Goal: Information Seeking & Learning: Learn about a topic

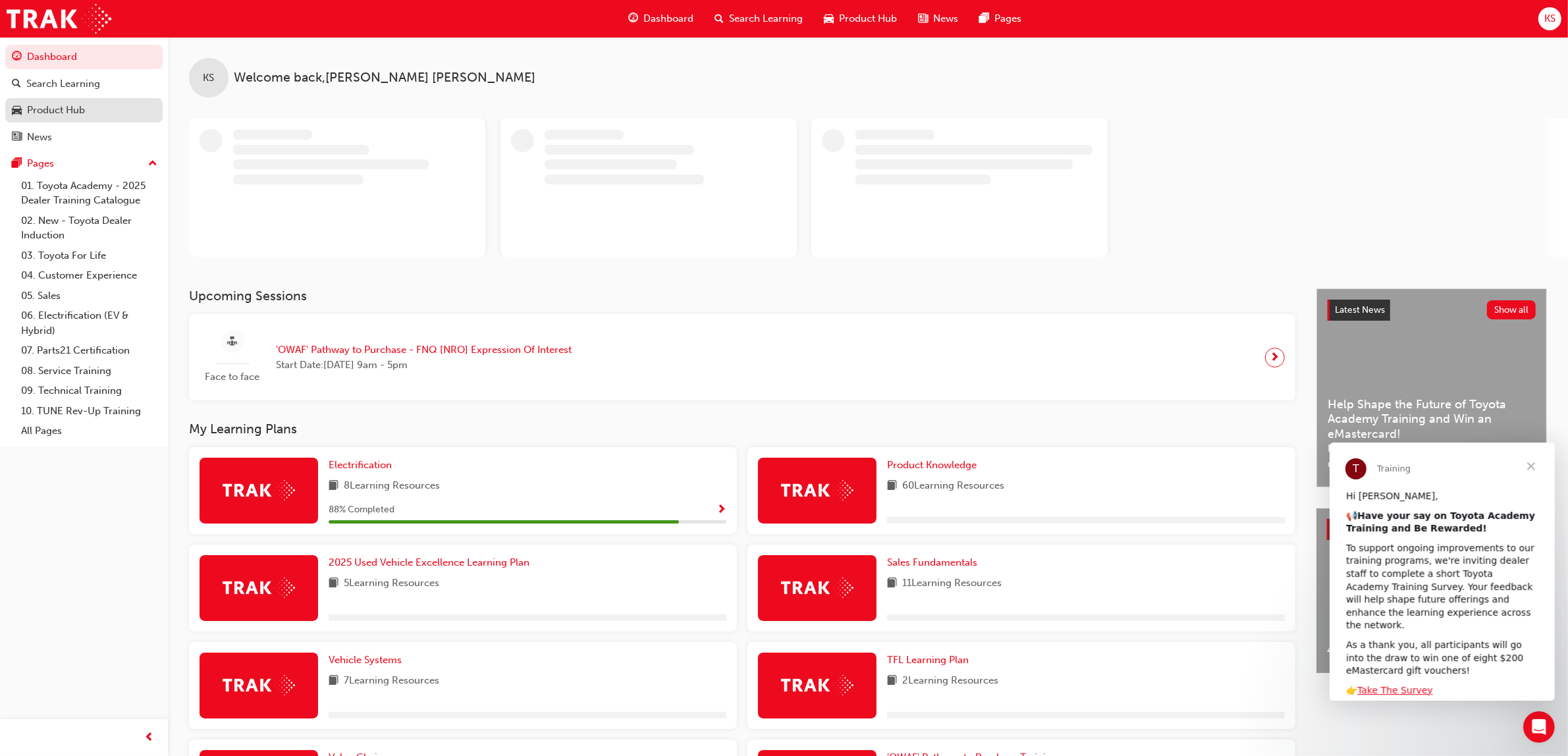
click at [71, 111] on div "Product Hub" at bounding box center [56, 110] width 58 height 15
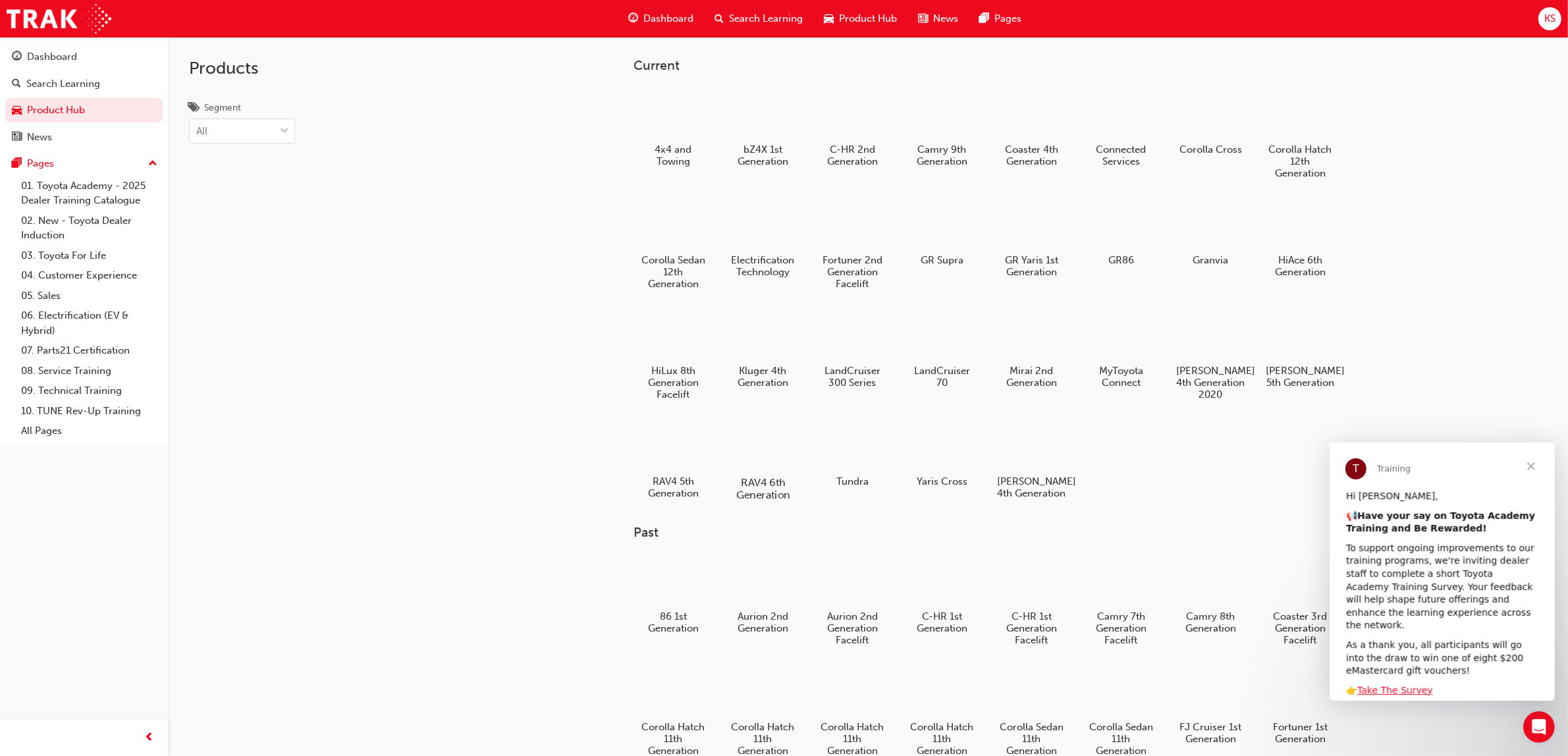
click at [771, 443] on div at bounding box center [763, 444] width 73 height 53
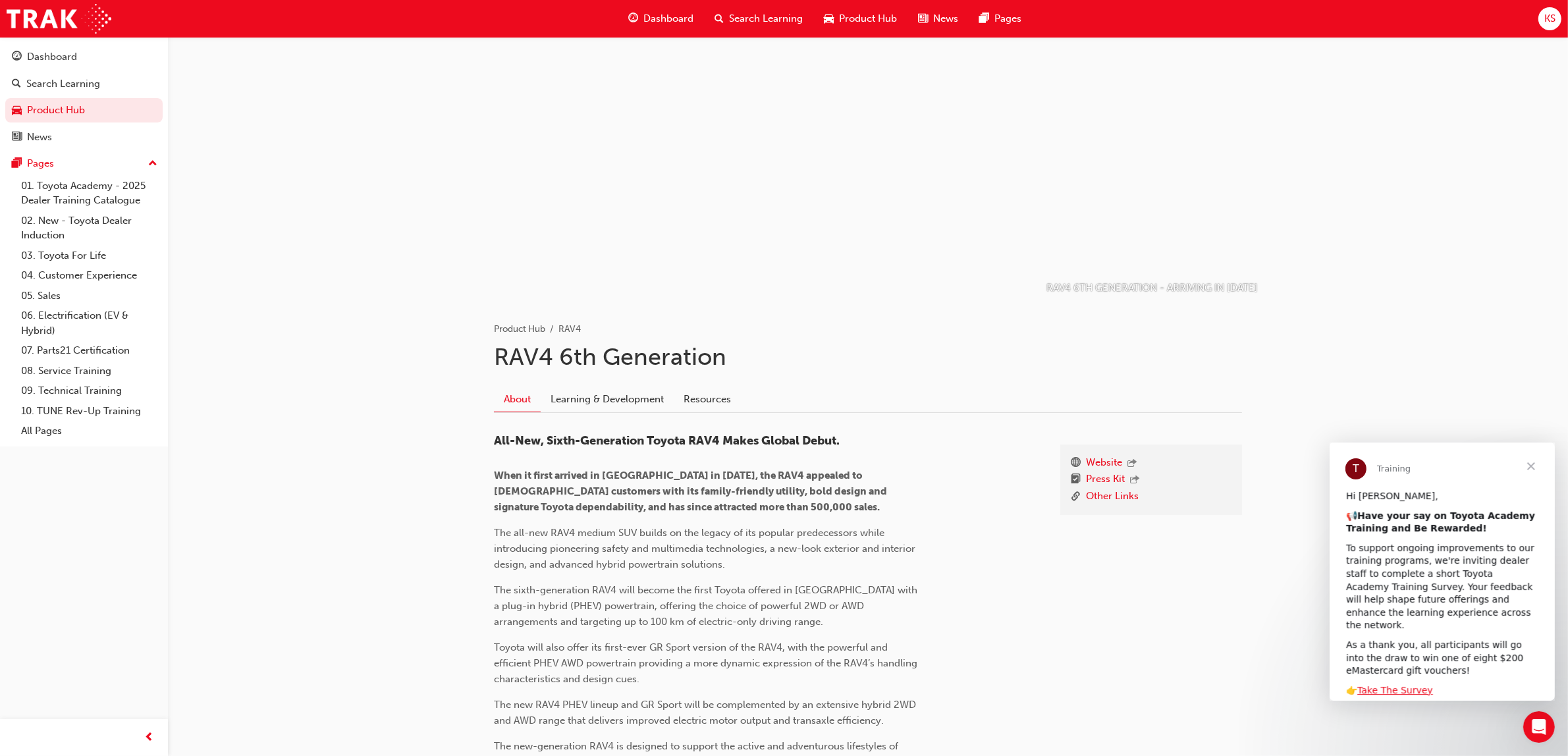
click at [1532, 463] on span "Close" at bounding box center [1529, 465] width 47 height 47
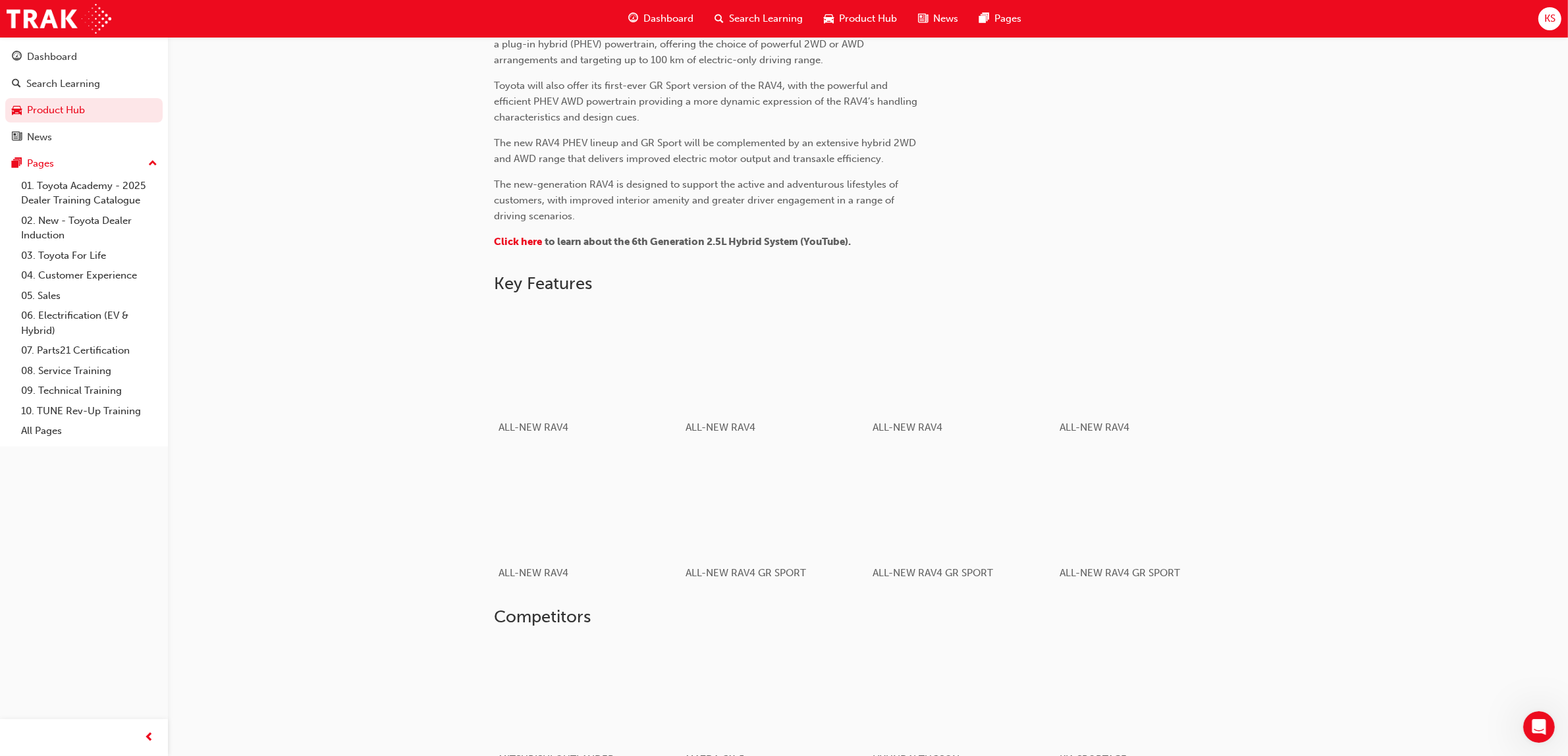
scroll to position [576, 0]
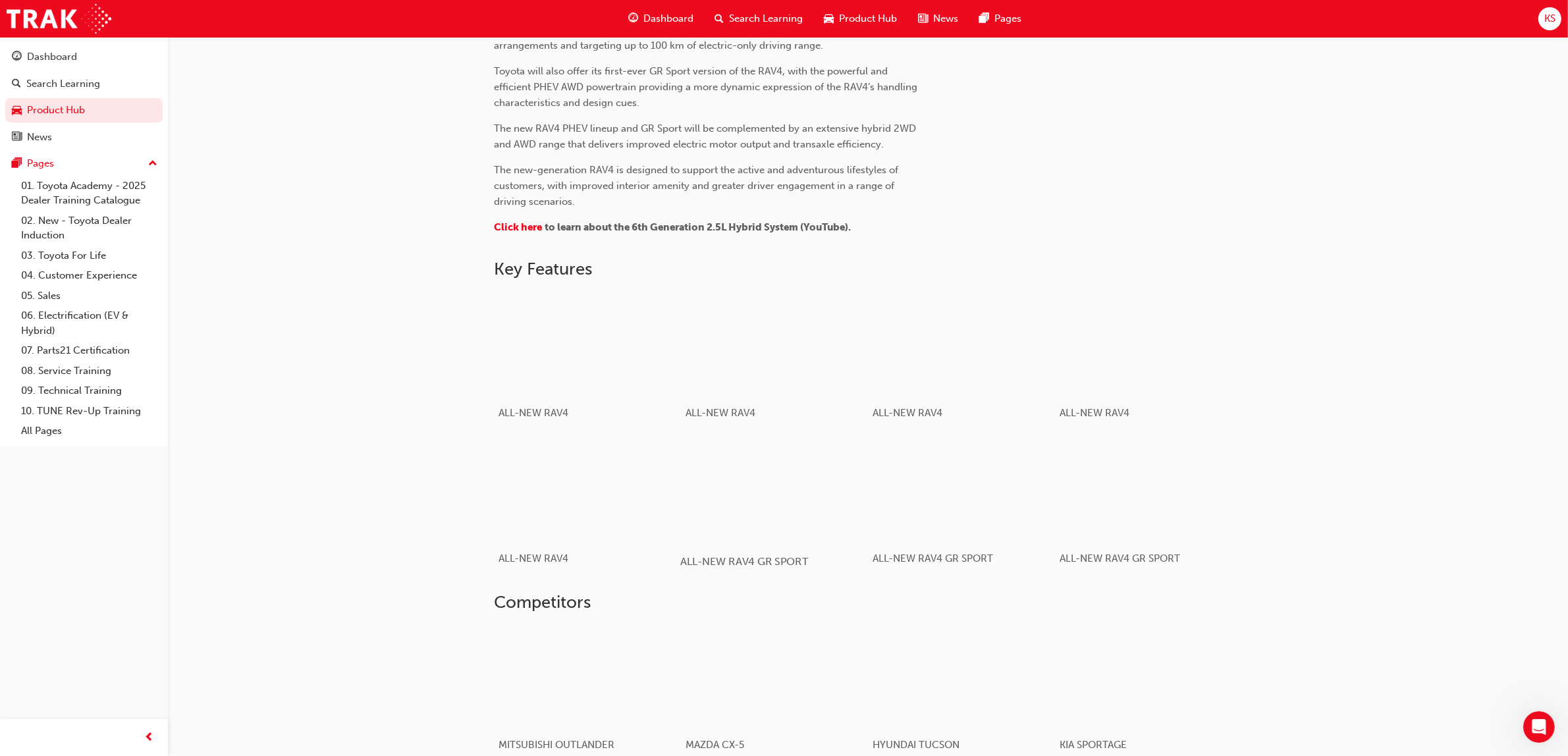
click at [787, 495] on div "button" at bounding box center [774, 489] width 188 height 105
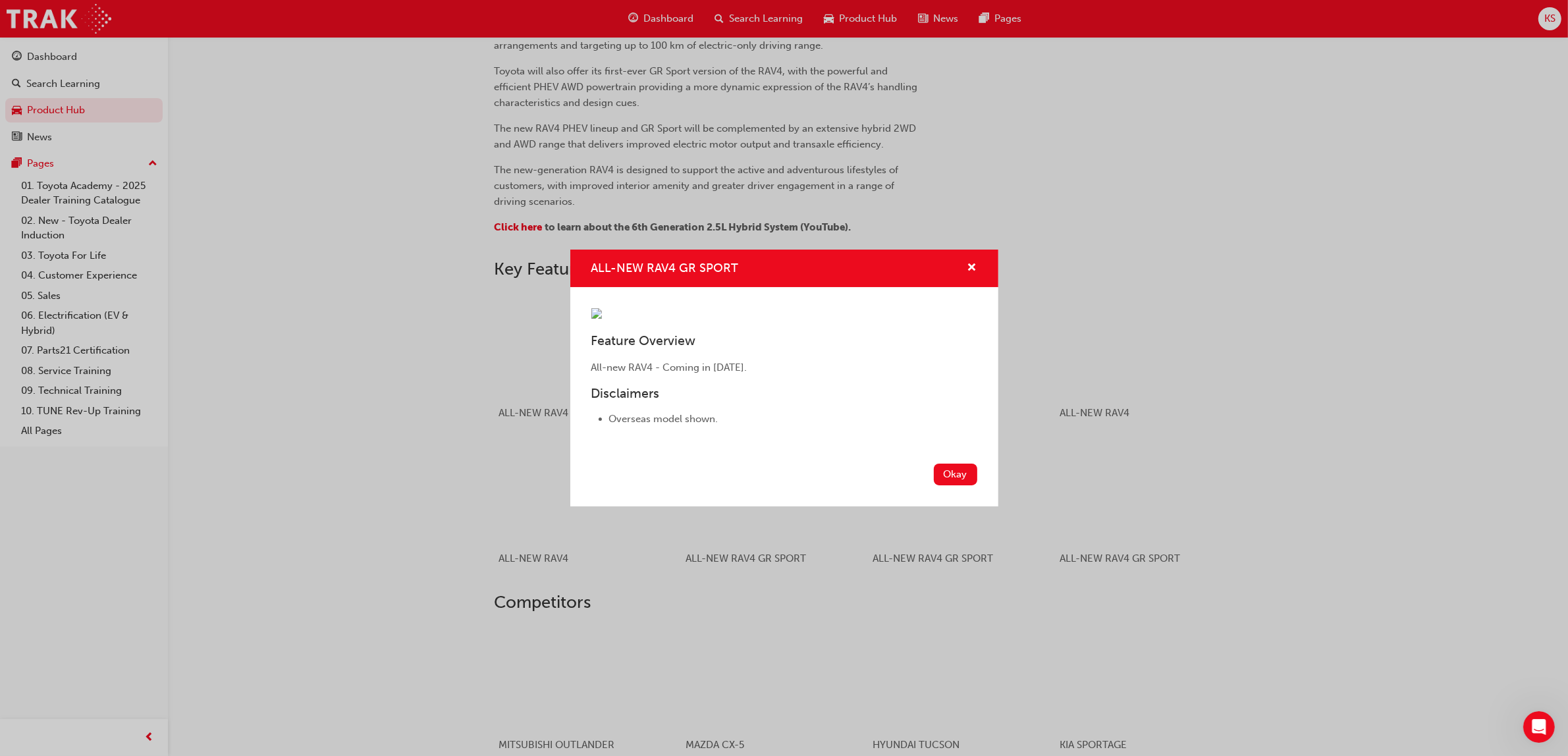
click at [602, 318] on img "ALL-NEW RAV4 GR SPORT" at bounding box center [596, 313] width 10 height 10
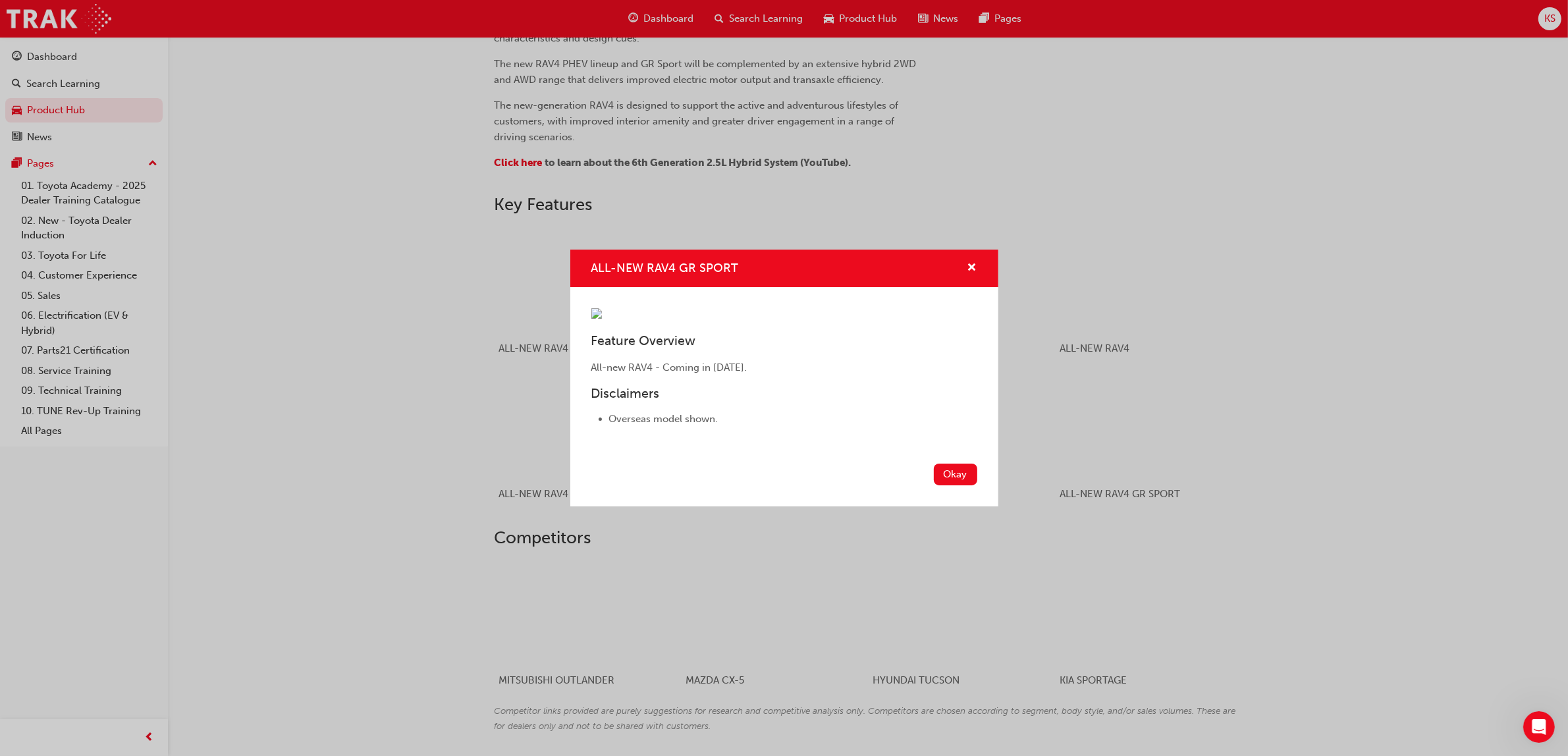
scroll to position [612, 0]
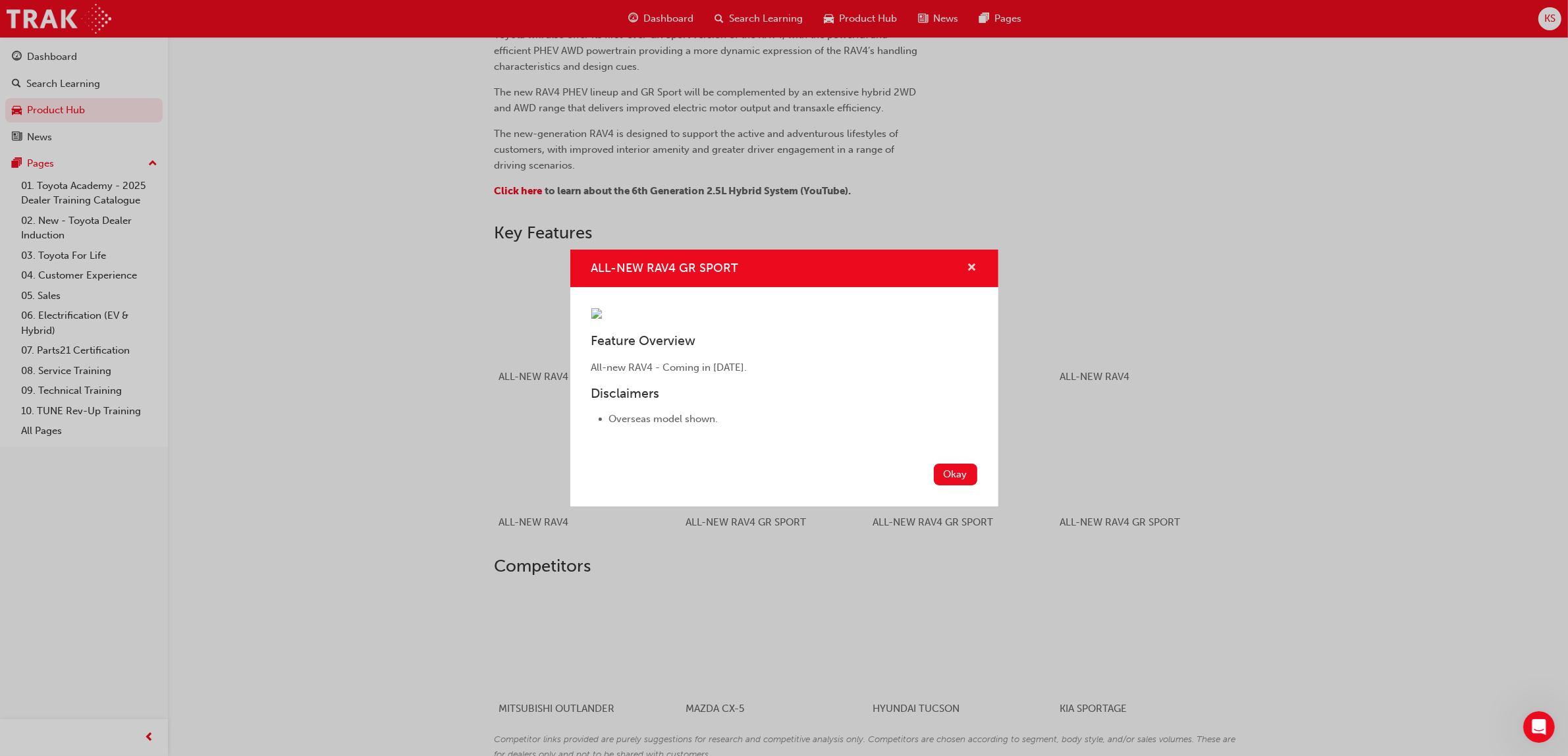
click at [970, 263] on span "cross-icon" at bounding box center [971, 269] width 10 height 12
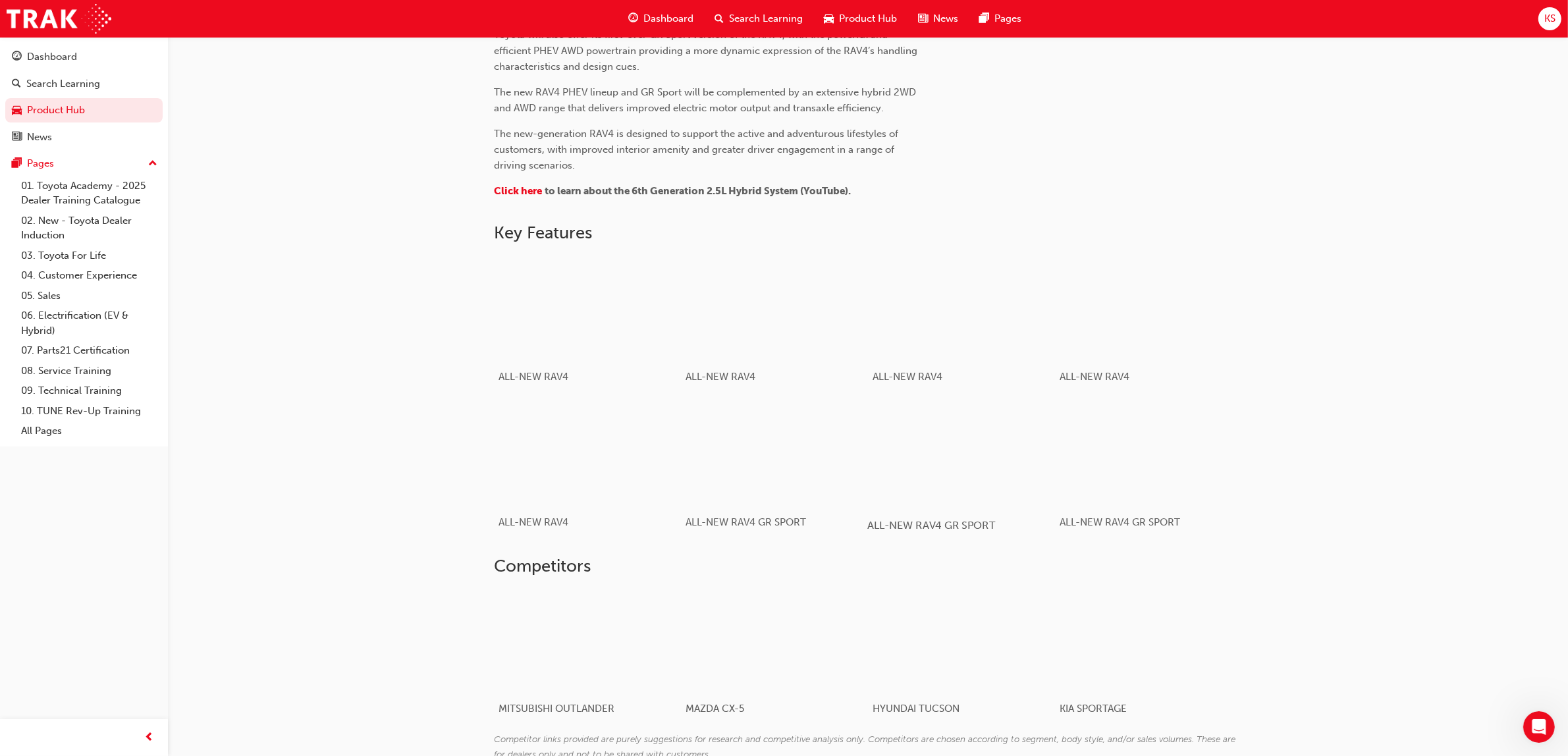
click at [968, 453] on div "button" at bounding box center [961, 453] width 188 height 105
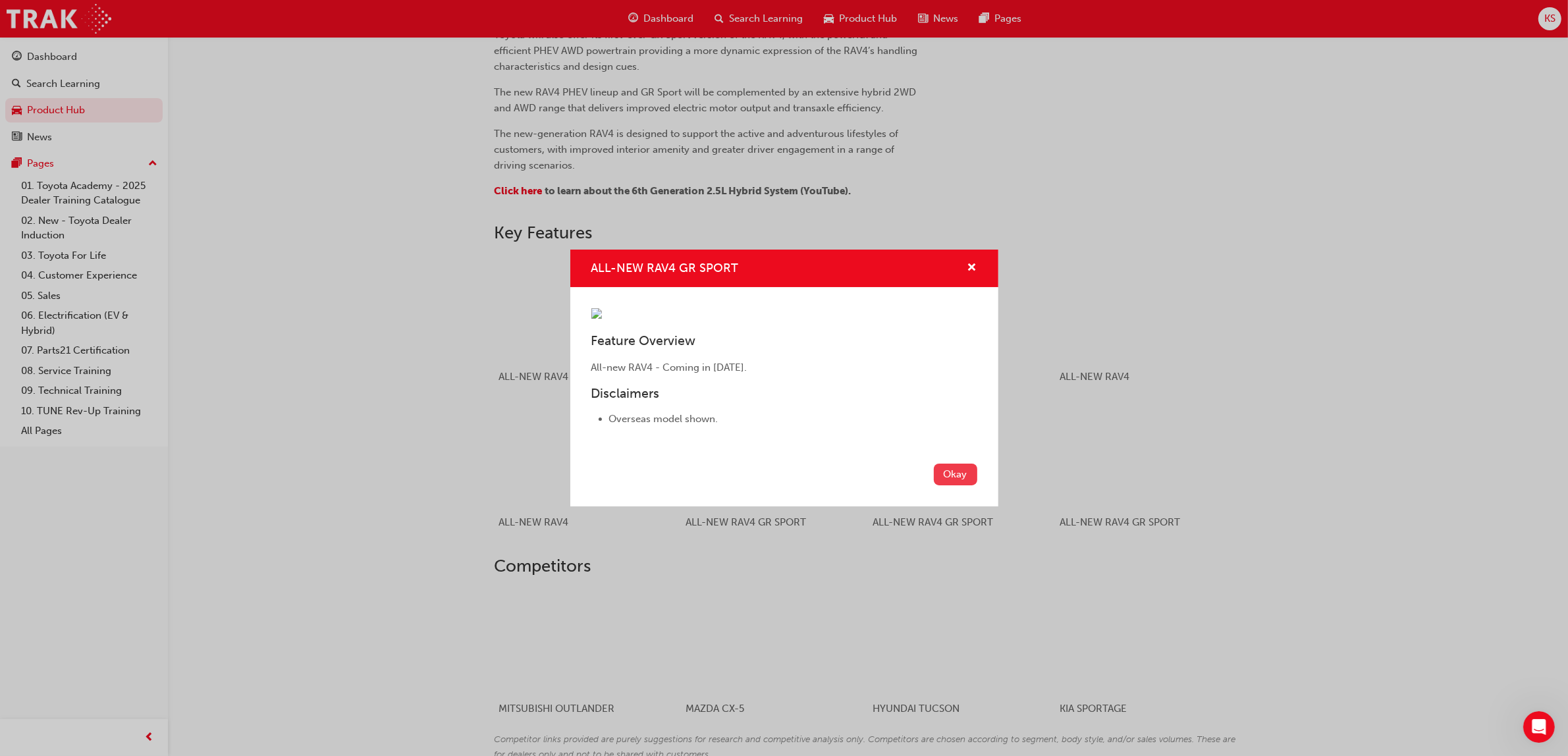
click at [955, 485] on button "Okay" at bounding box center [955, 473] width 43 height 22
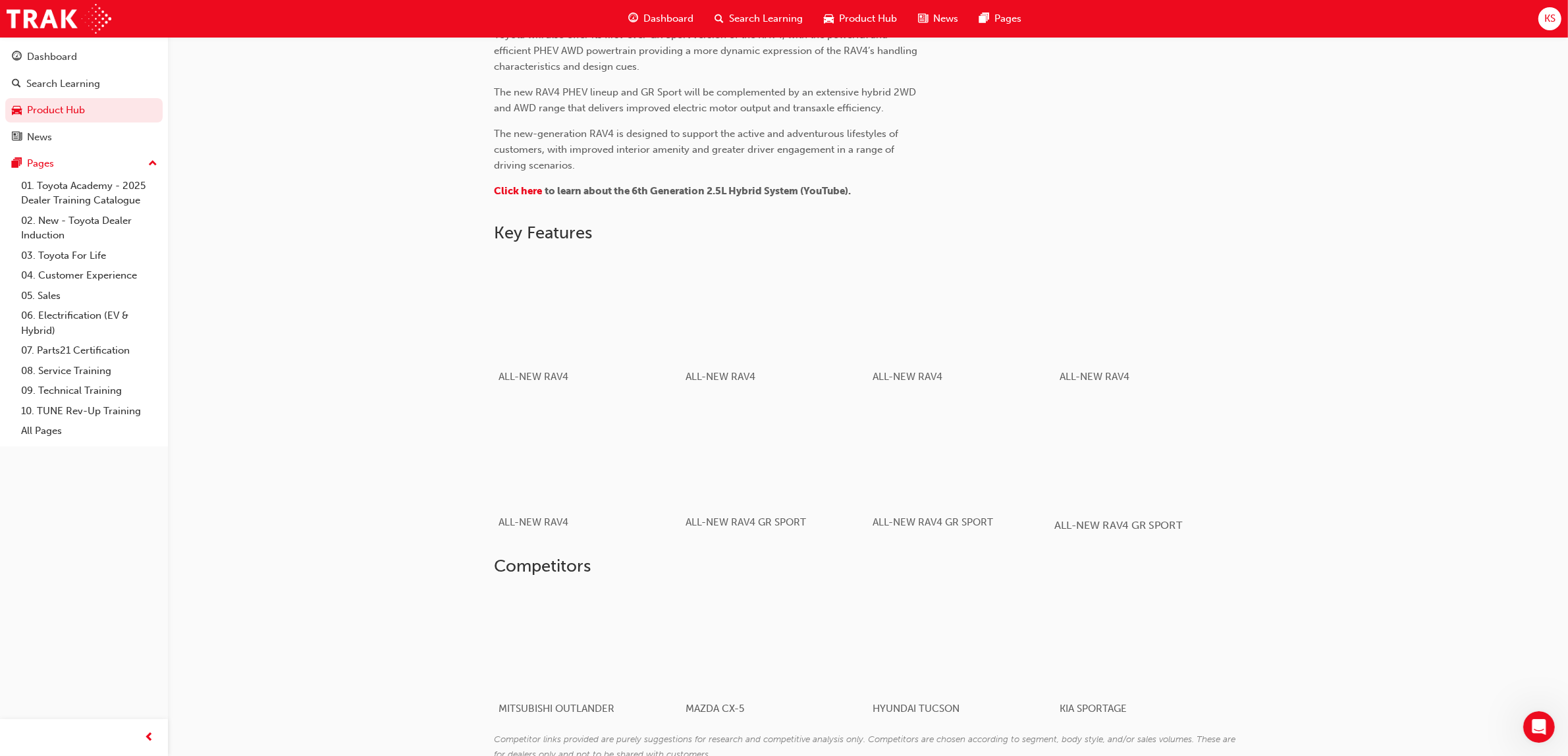
click at [1133, 439] on div "button" at bounding box center [1148, 453] width 188 height 105
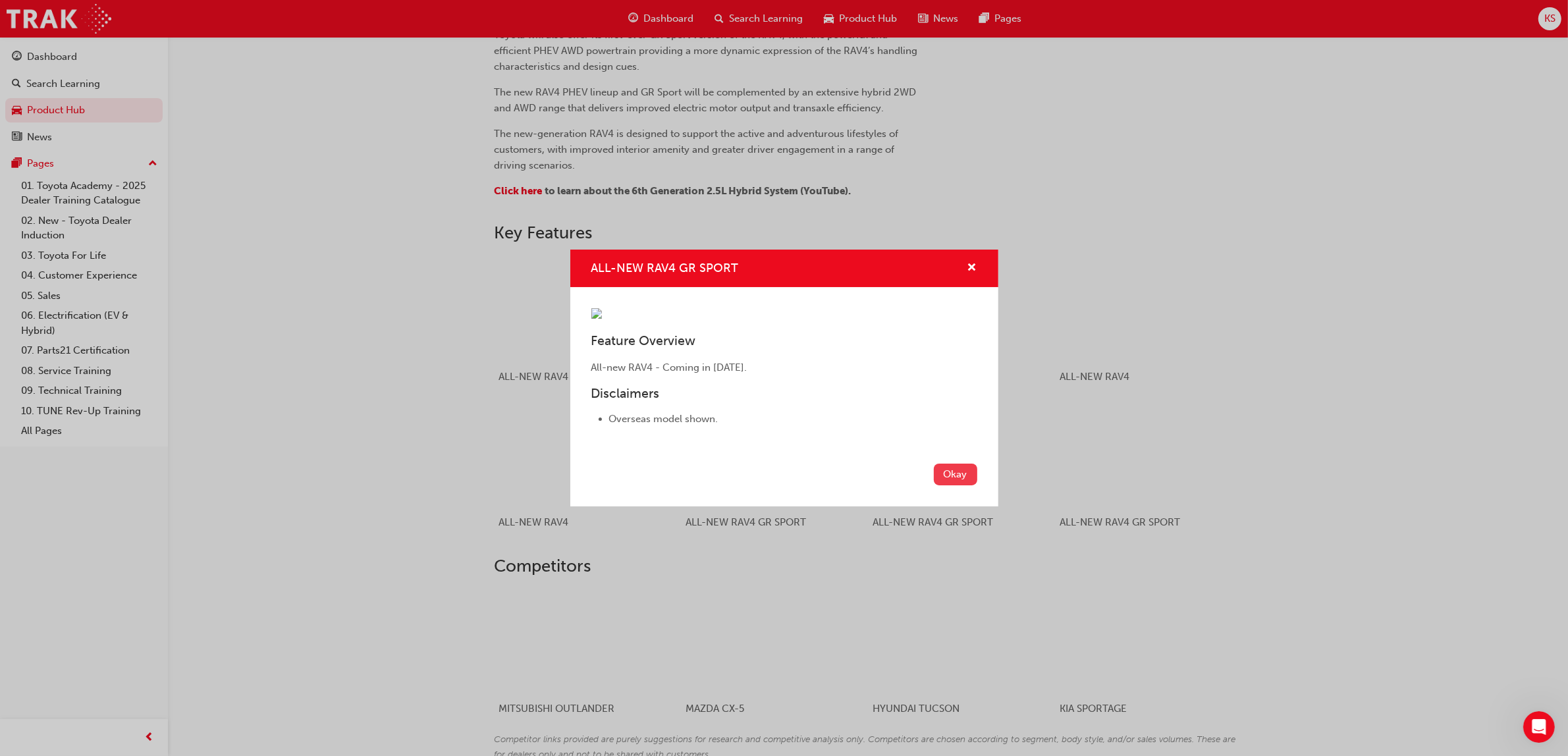
click at [972, 485] on button "Okay" at bounding box center [955, 473] width 43 height 22
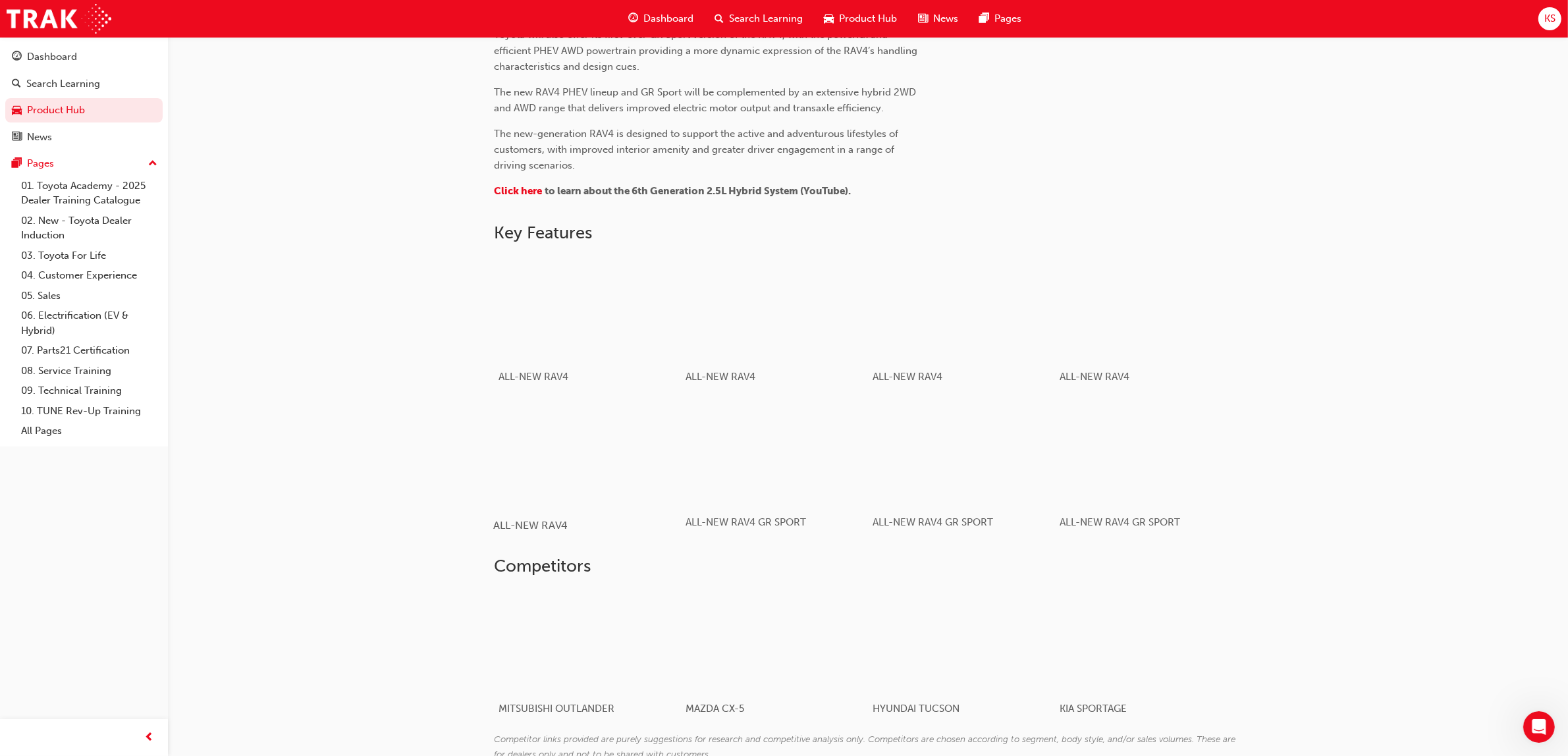
click at [563, 459] on div "button" at bounding box center [587, 453] width 188 height 105
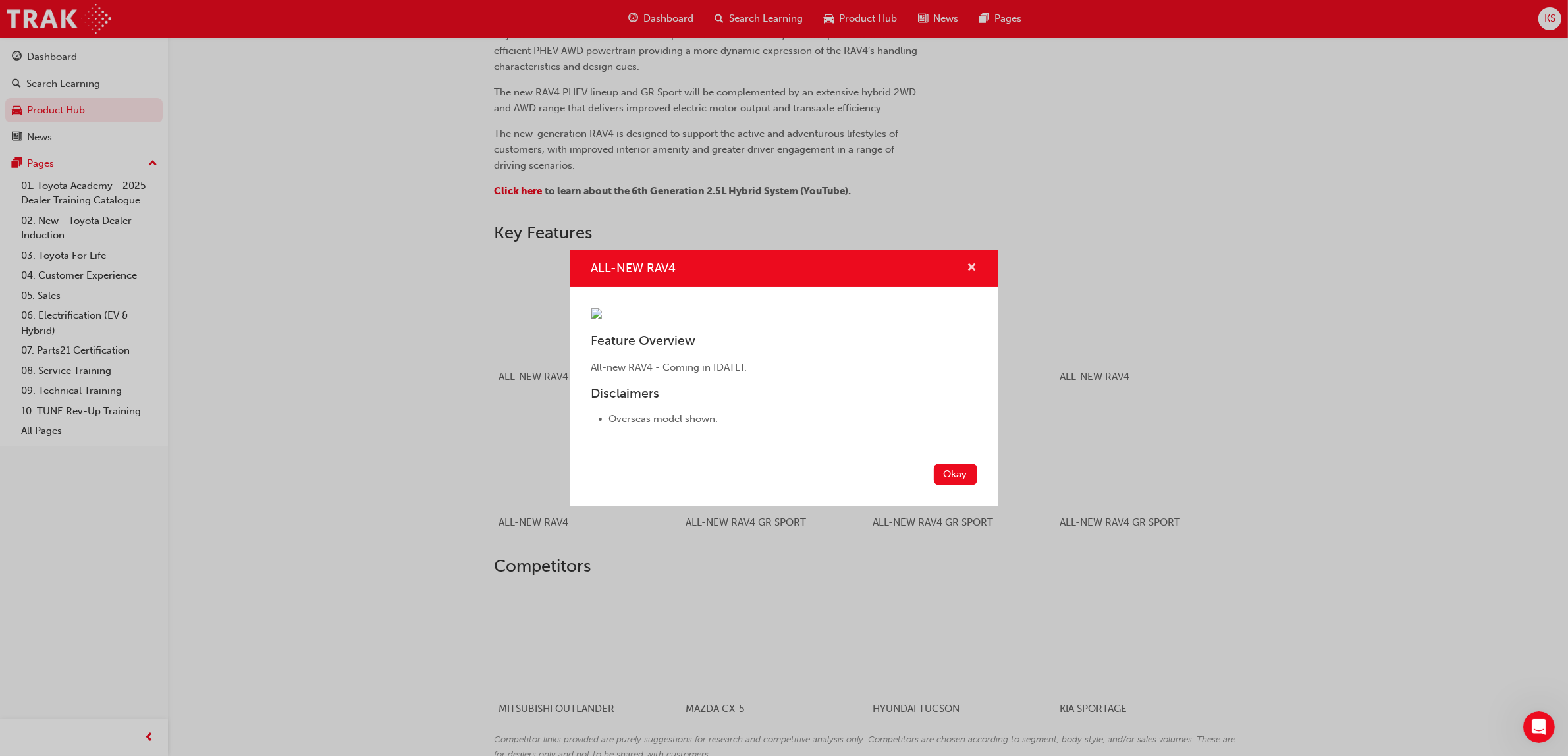
click at [971, 263] on span "cross-icon" at bounding box center [971, 269] width 10 height 12
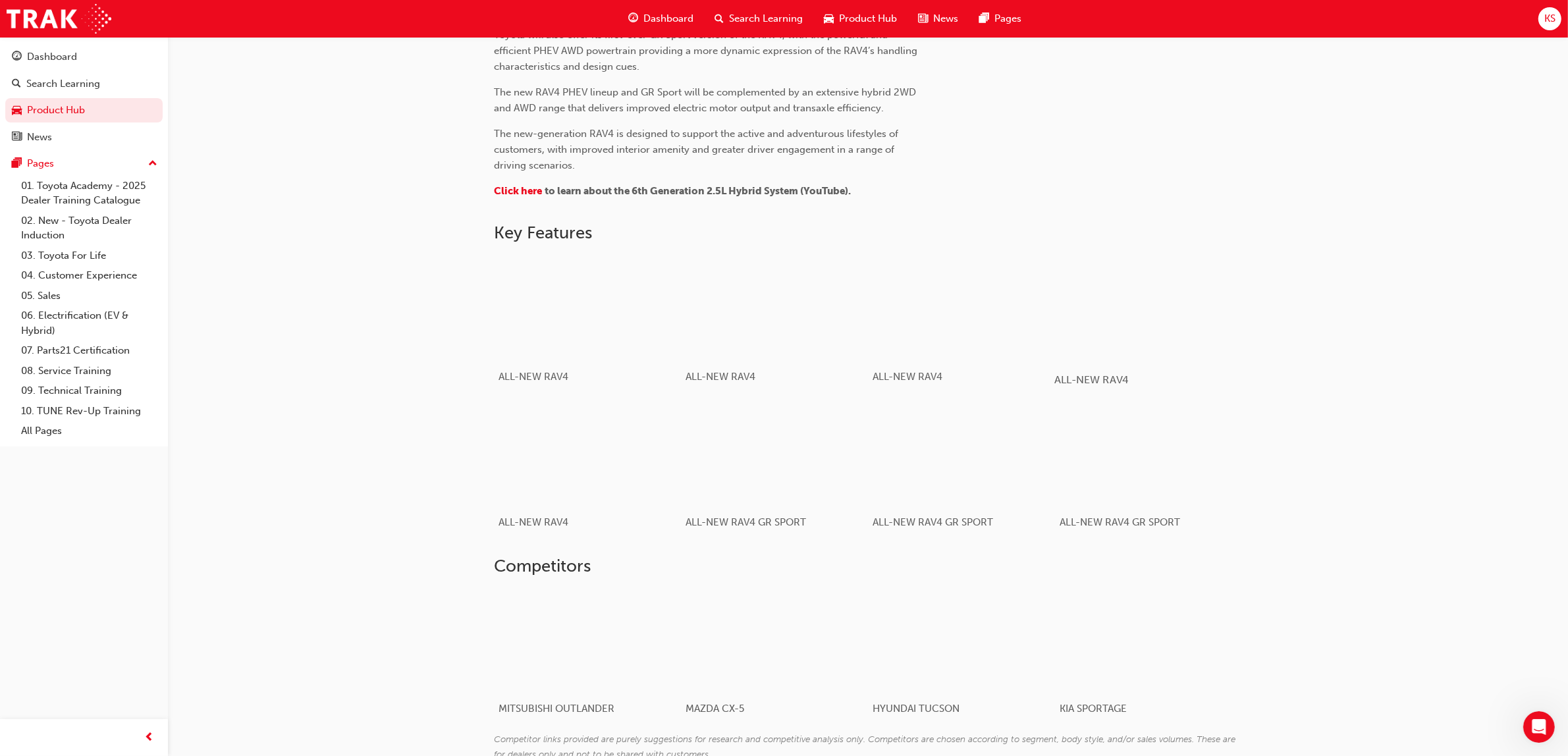
click at [1157, 290] on div "button" at bounding box center [1148, 307] width 188 height 105
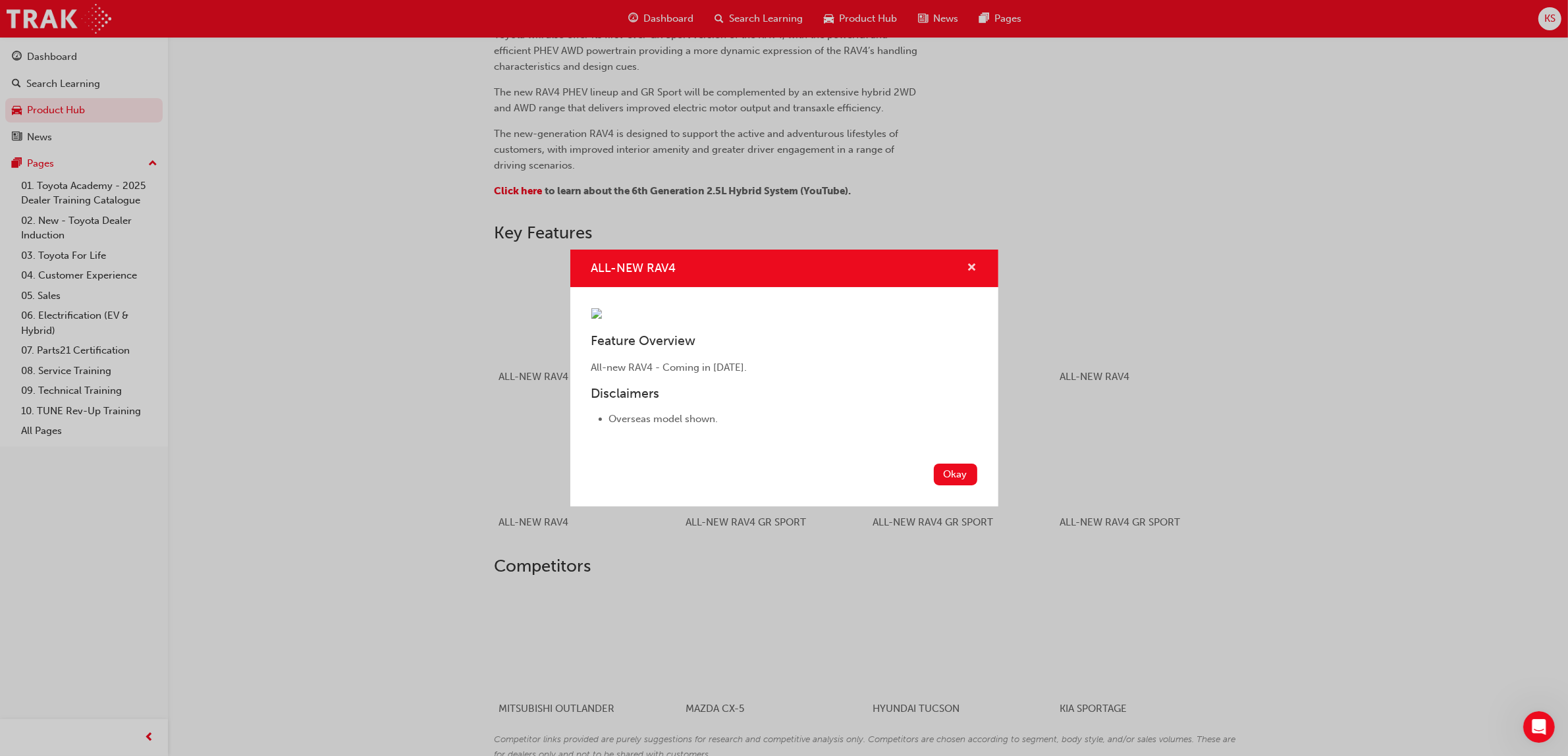
click at [976, 263] on span "cross-icon" at bounding box center [971, 269] width 10 height 12
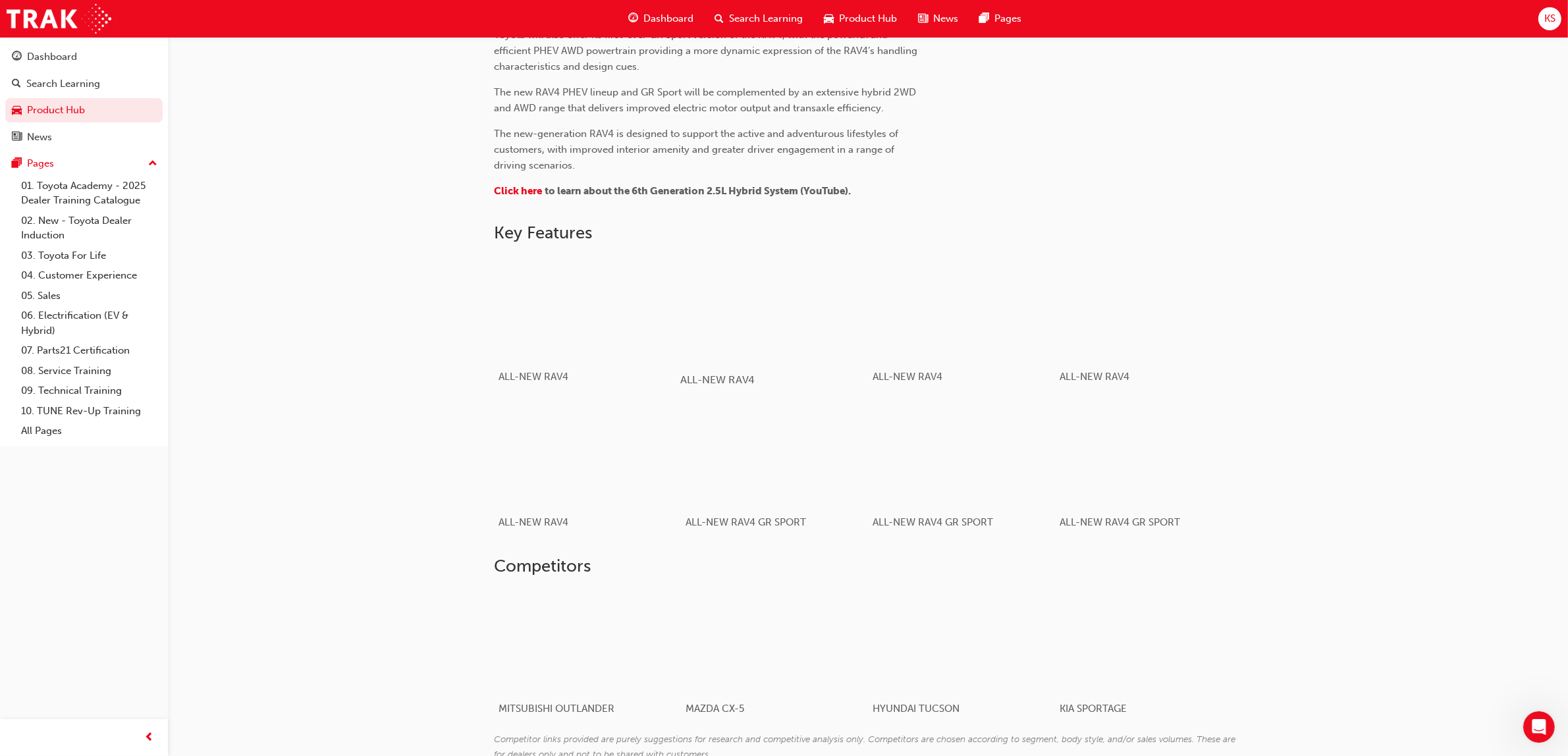
click at [784, 328] on div "button" at bounding box center [774, 307] width 188 height 105
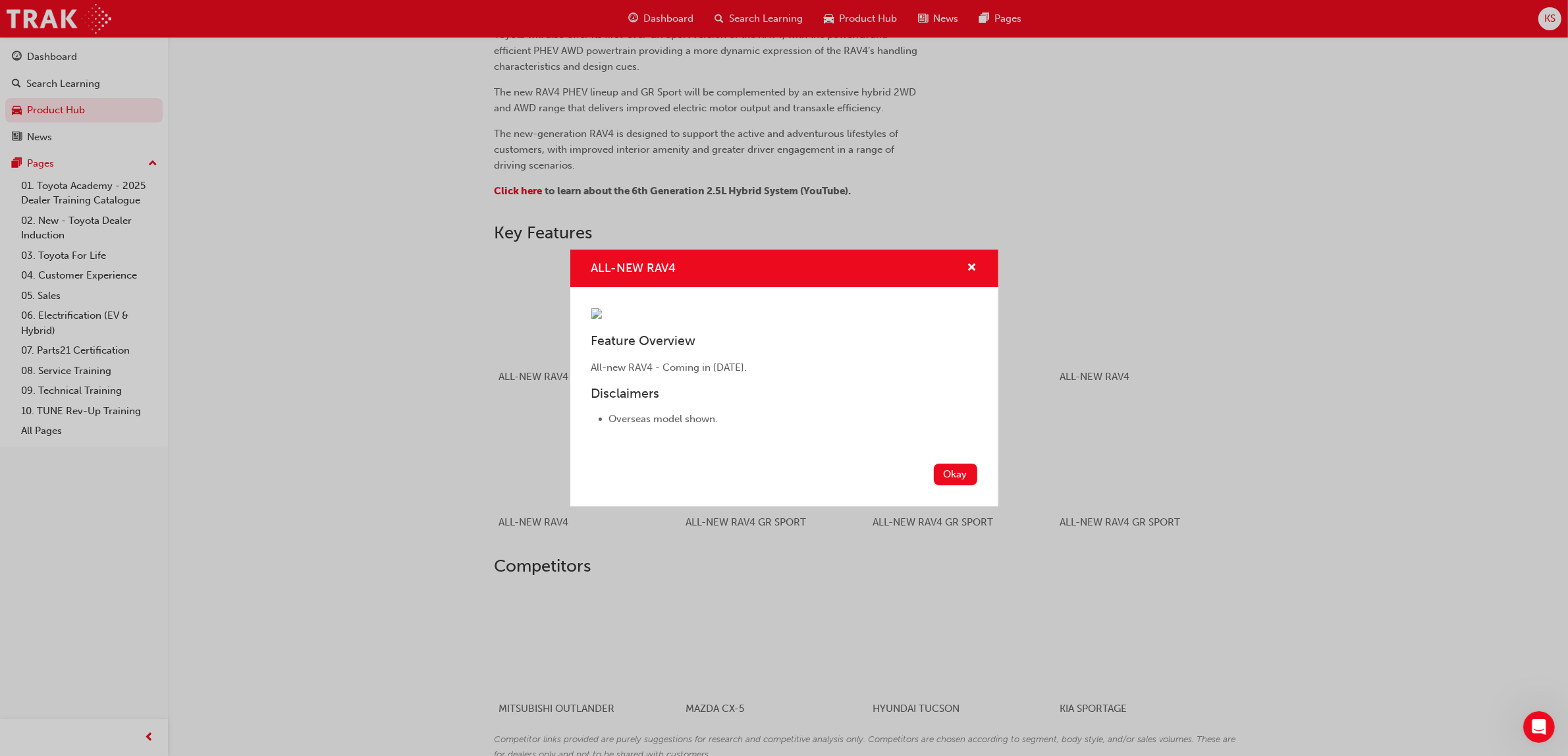
click at [963, 260] on div "ALL-NEW RAV4" at bounding box center [967, 269] width 21 height 17
click at [973, 263] on span "cross-icon" at bounding box center [971, 269] width 10 height 12
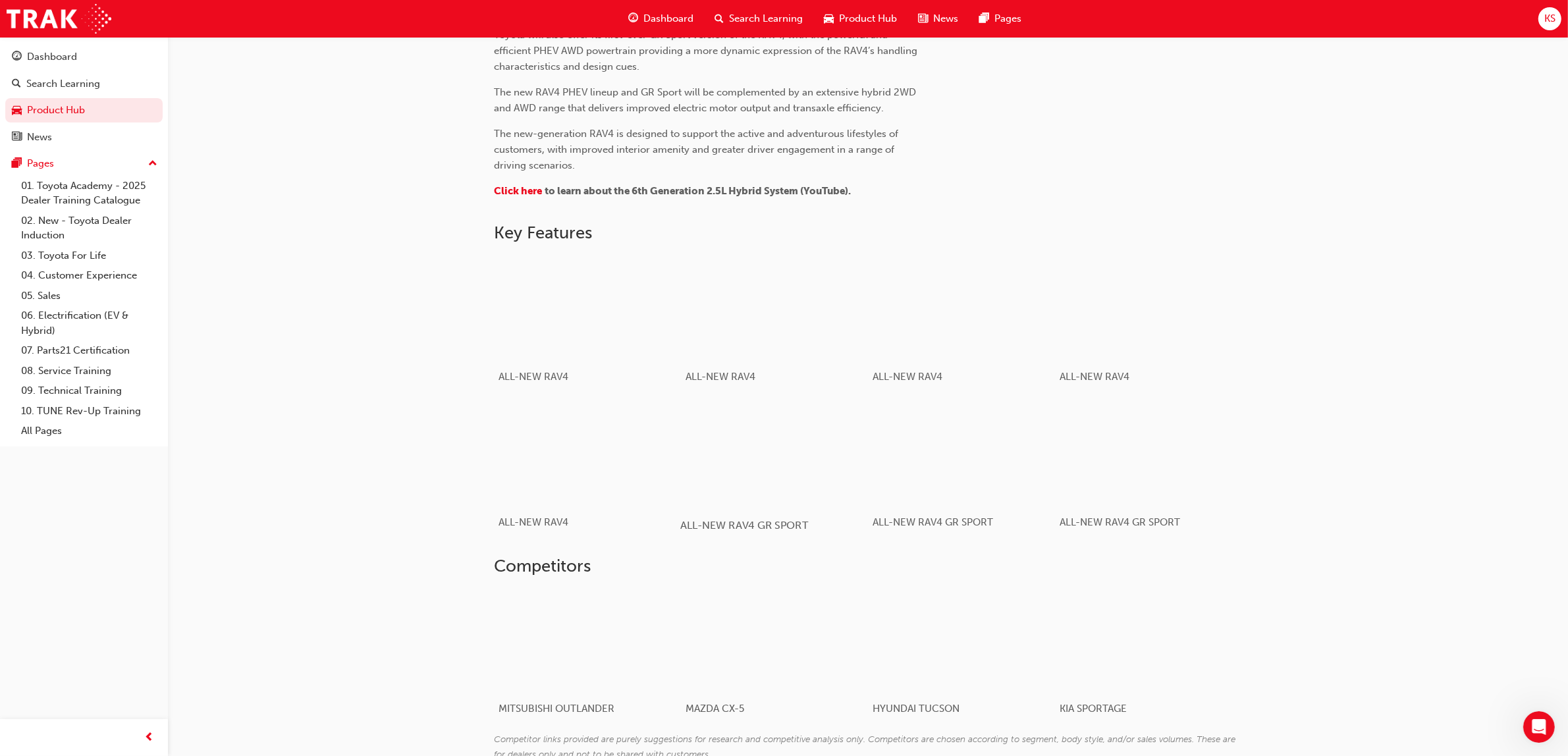
click at [791, 485] on div "button" at bounding box center [774, 453] width 188 height 105
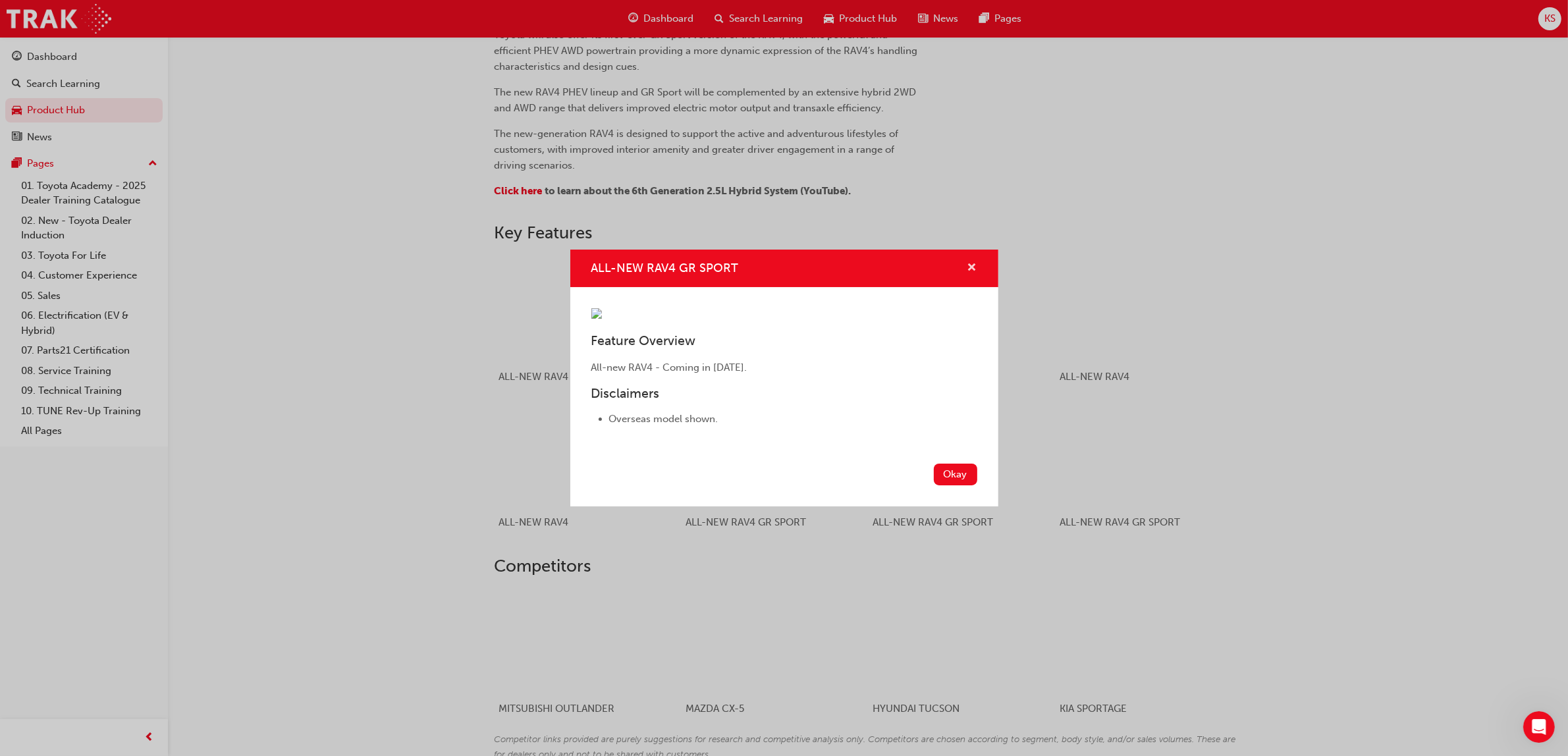
click at [970, 263] on span "cross-icon" at bounding box center [971, 269] width 10 height 12
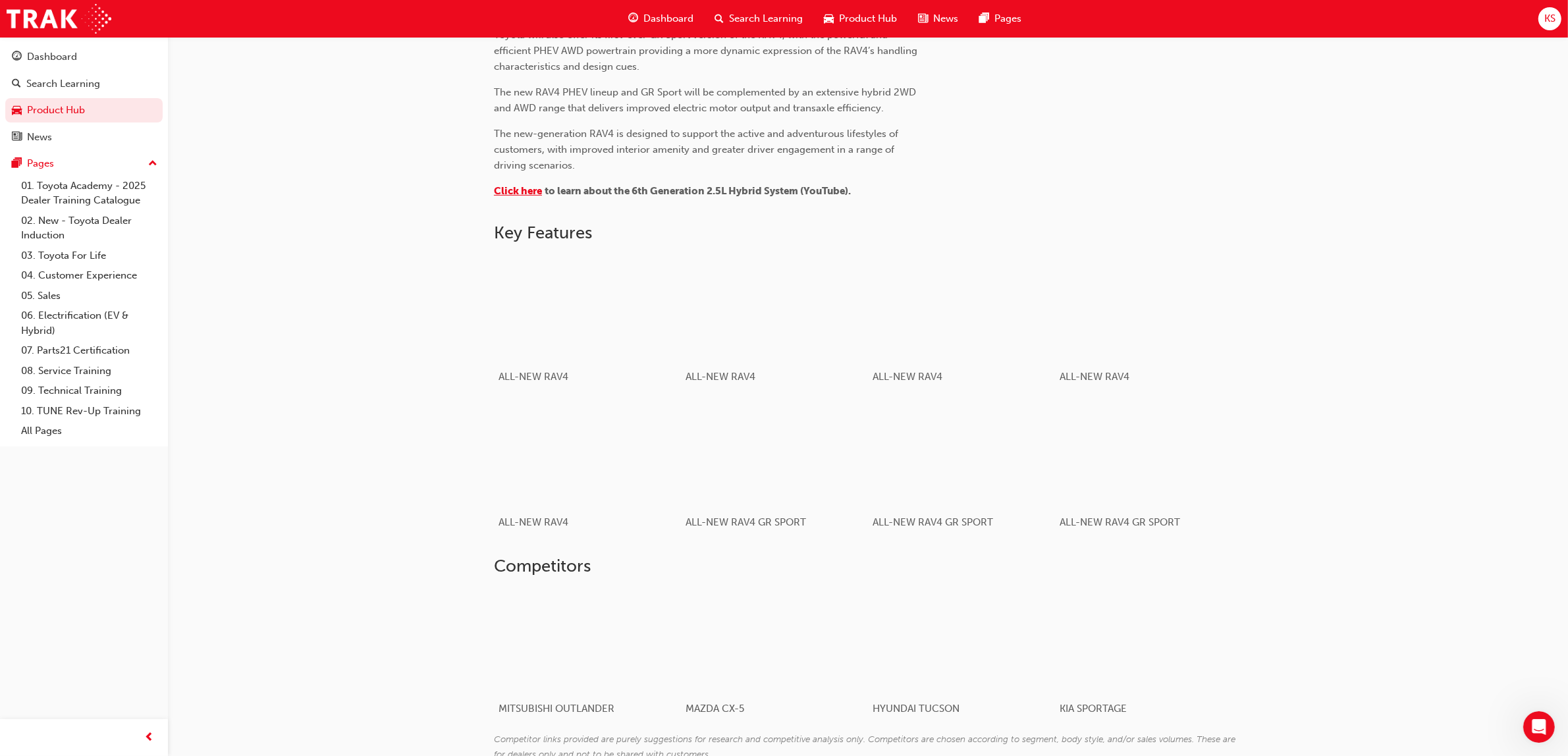
click at [522, 192] on span "Click here" at bounding box center [518, 191] width 48 height 12
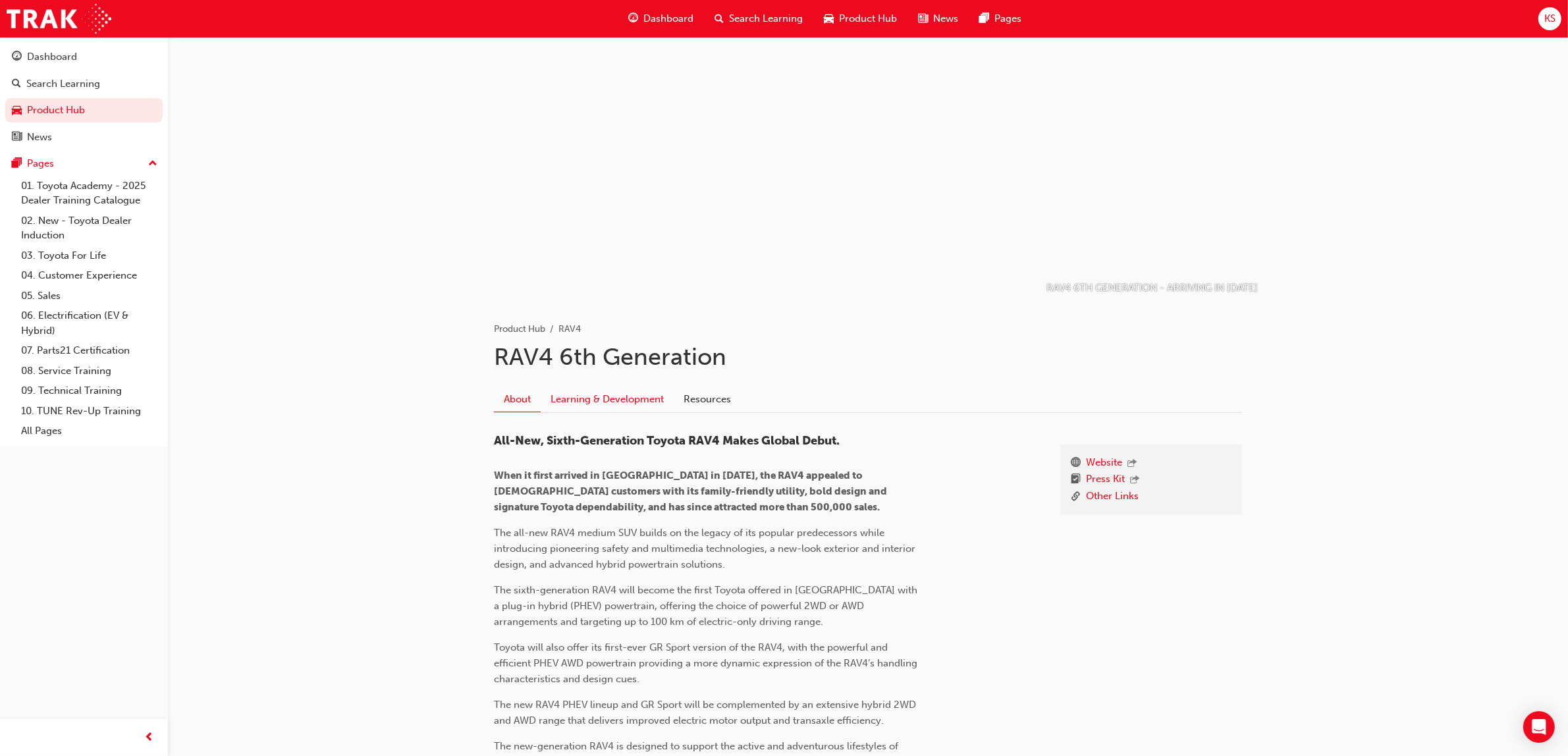
click at [622, 402] on link "Learning & Development" at bounding box center [607, 398] width 133 height 25
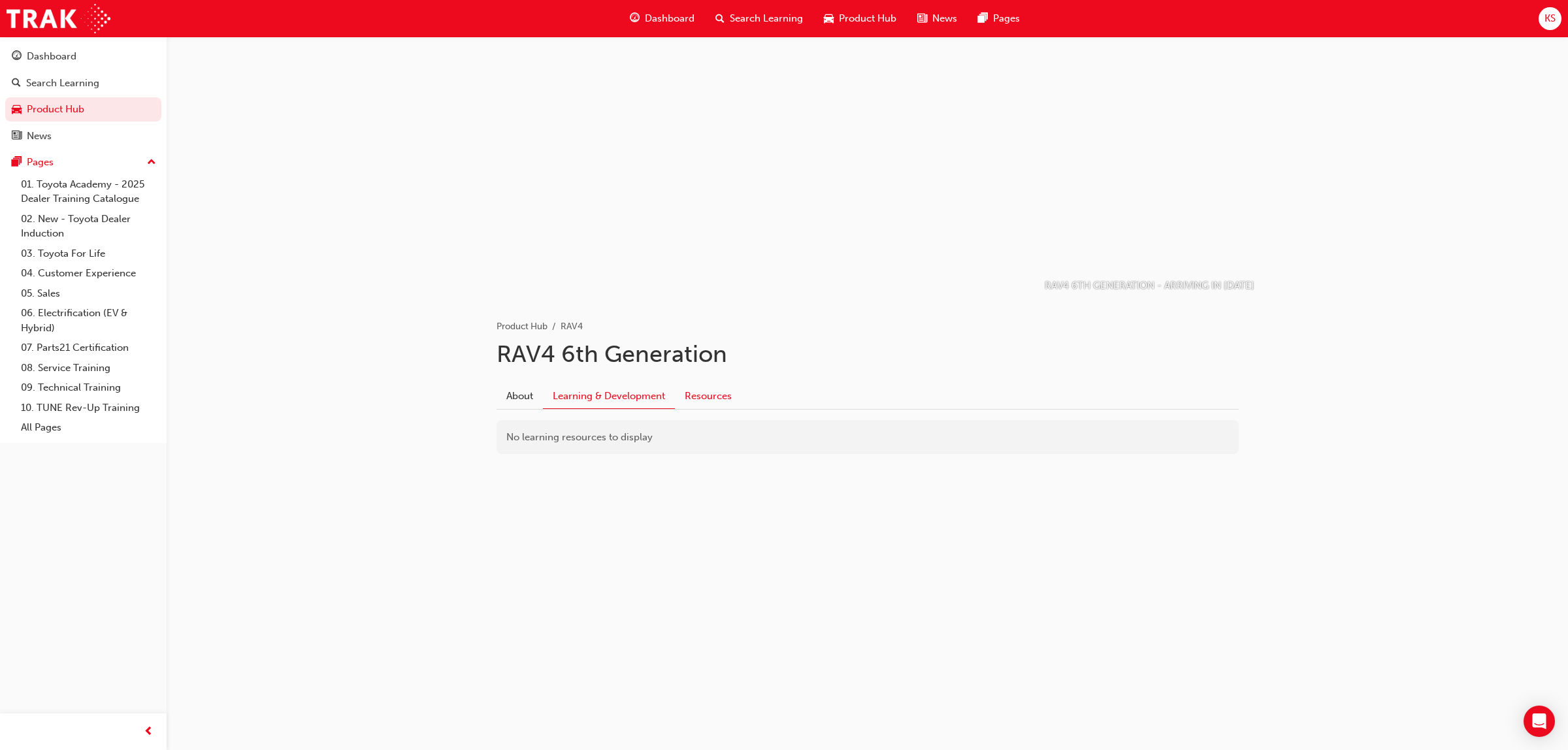
click at [704, 396] on link "Resources" at bounding box center [708, 395] width 66 height 25
click at [523, 526] on link "Press Kit" at bounding box center [533, 523] width 38 height 12
click at [602, 394] on link "Learning & Development" at bounding box center [609, 395] width 132 height 25
click at [525, 402] on link "About" at bounding box center [520, 395] width 47 height 25
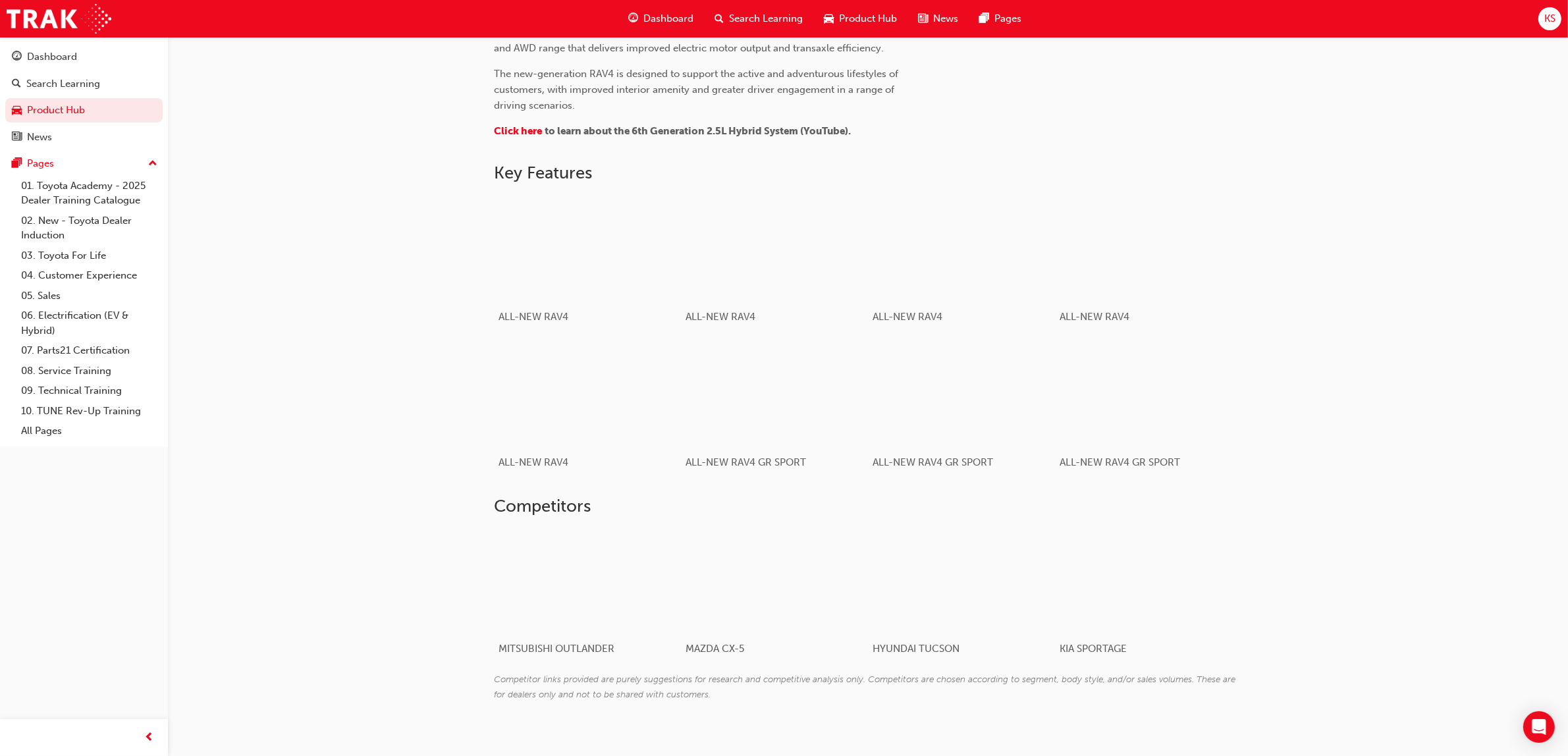
scroll to position [694, 0]
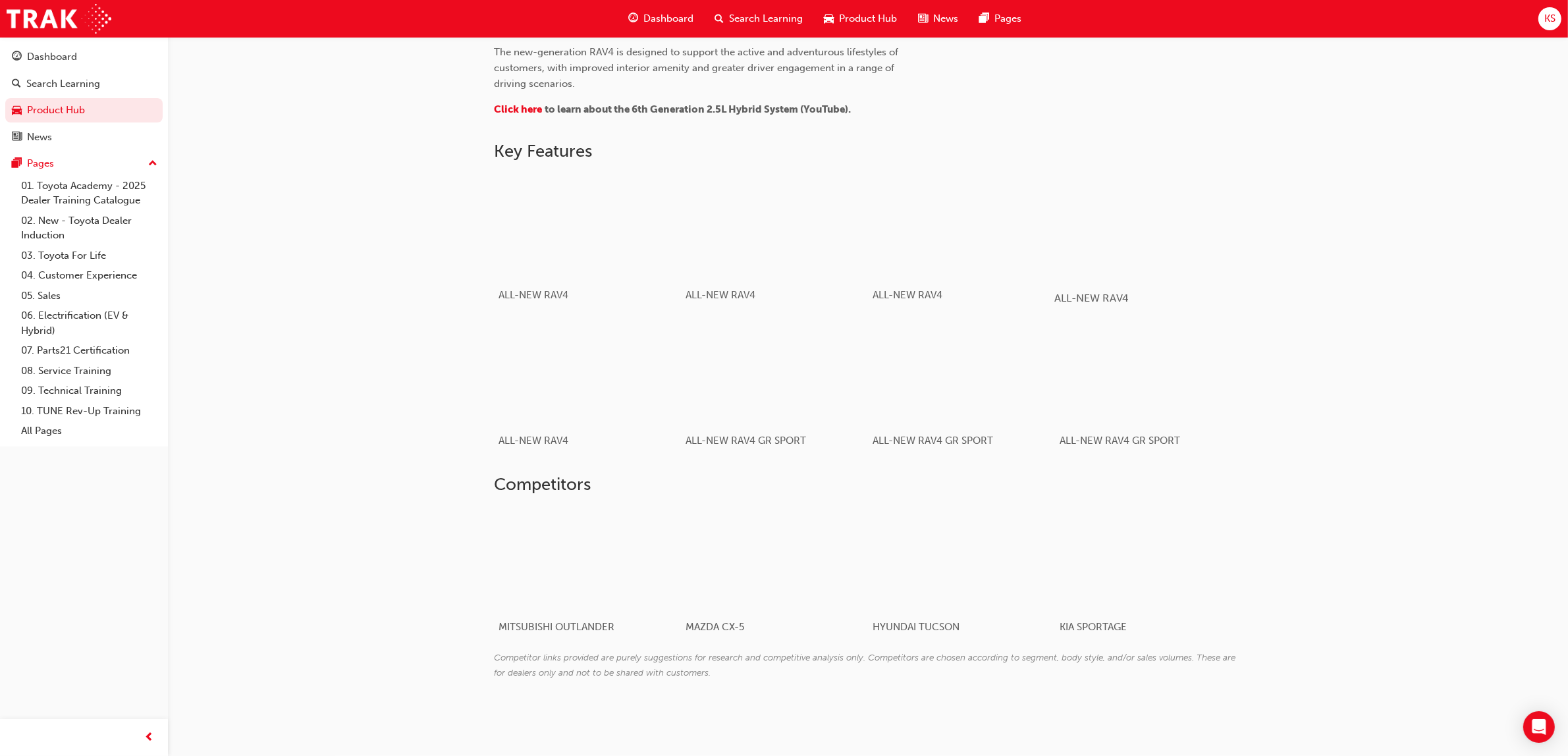
click at [1174, 247] on div "button" at bounding box center [1148, 225] width 188 height 105
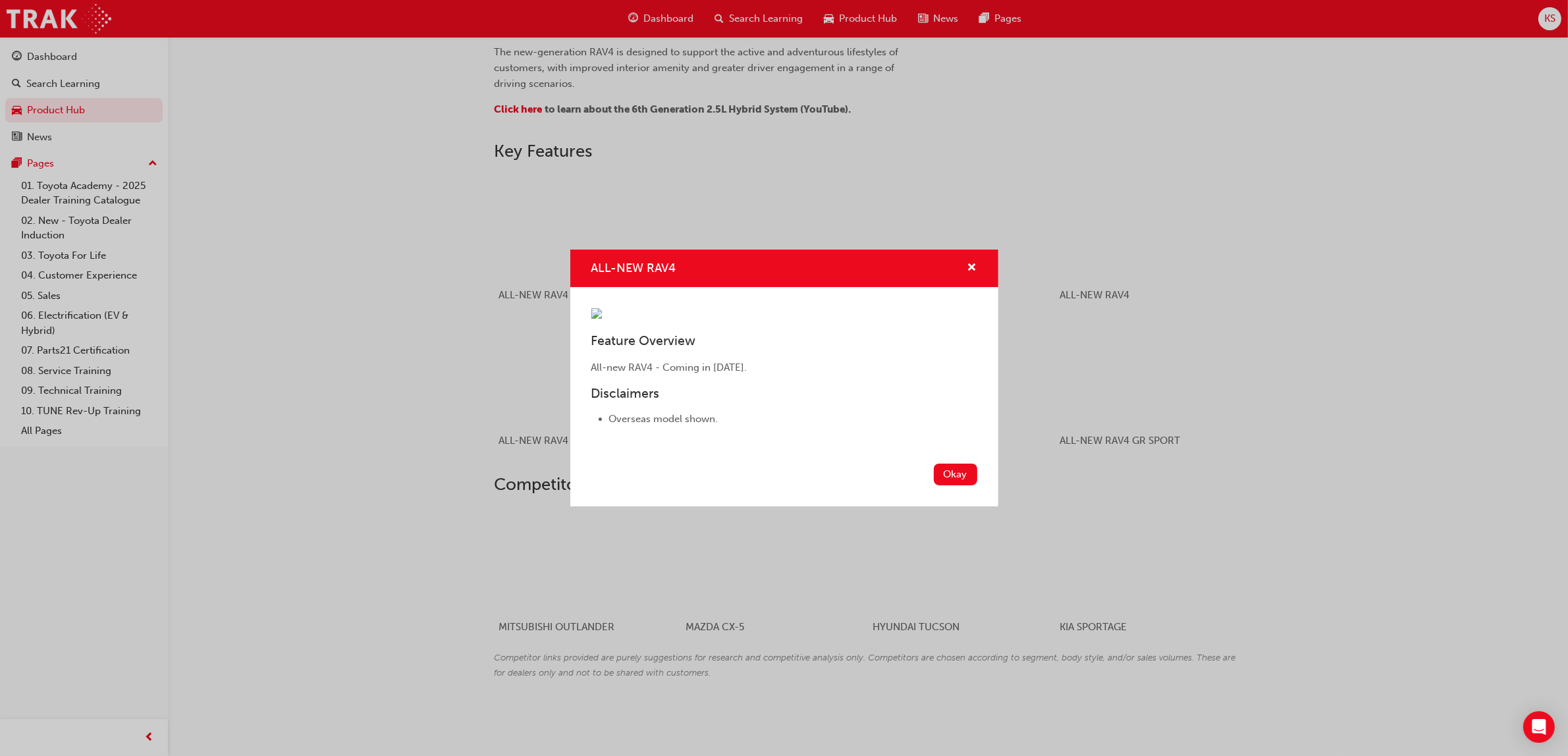
click at [966, 250] on div "ALL-NEW RAV4" at bounding box center [784, 269] width 428 height 38
click at [970, 263] on span "cross-icon" at bounding box center [971, 269] width 10 height 12
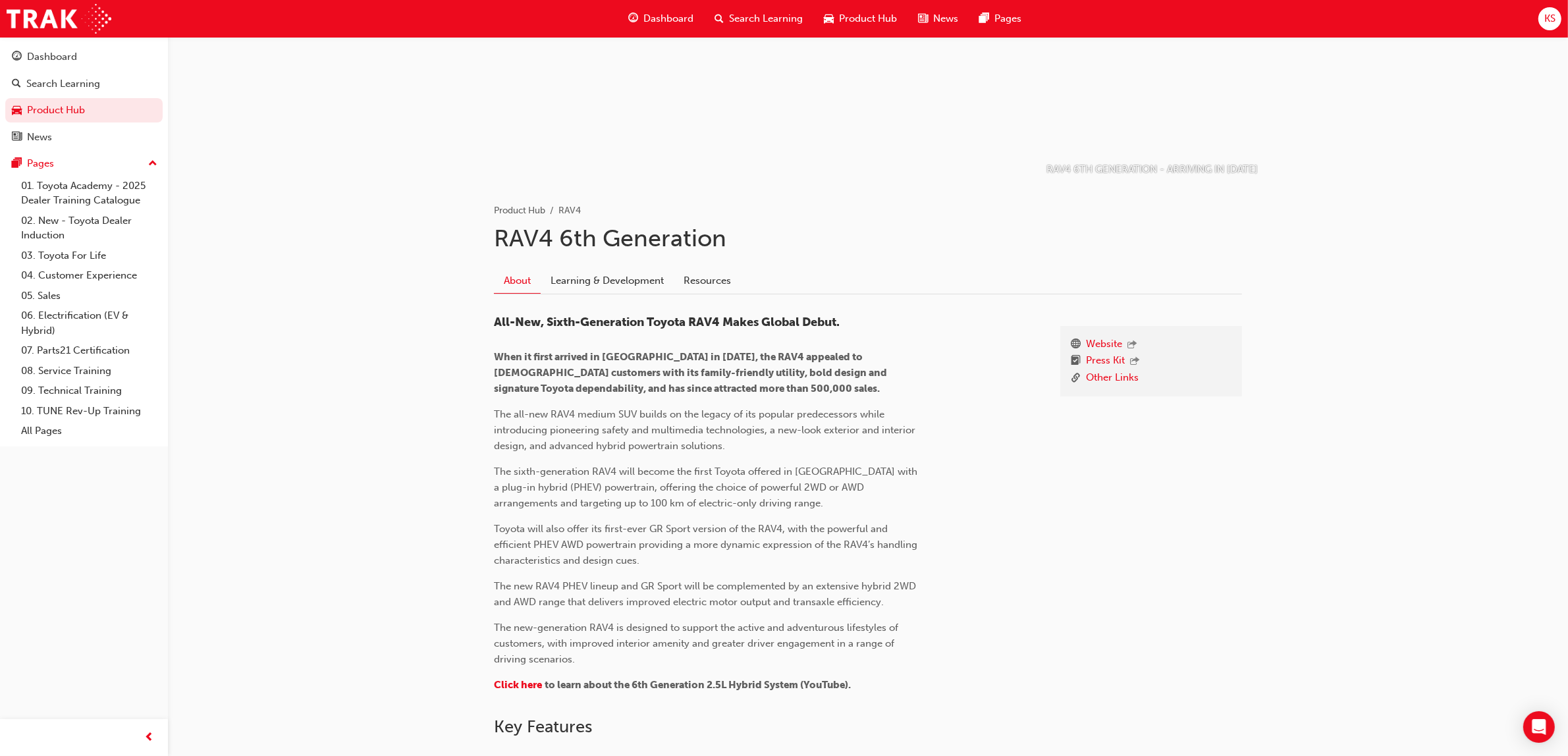
scroll to position [0, 0]
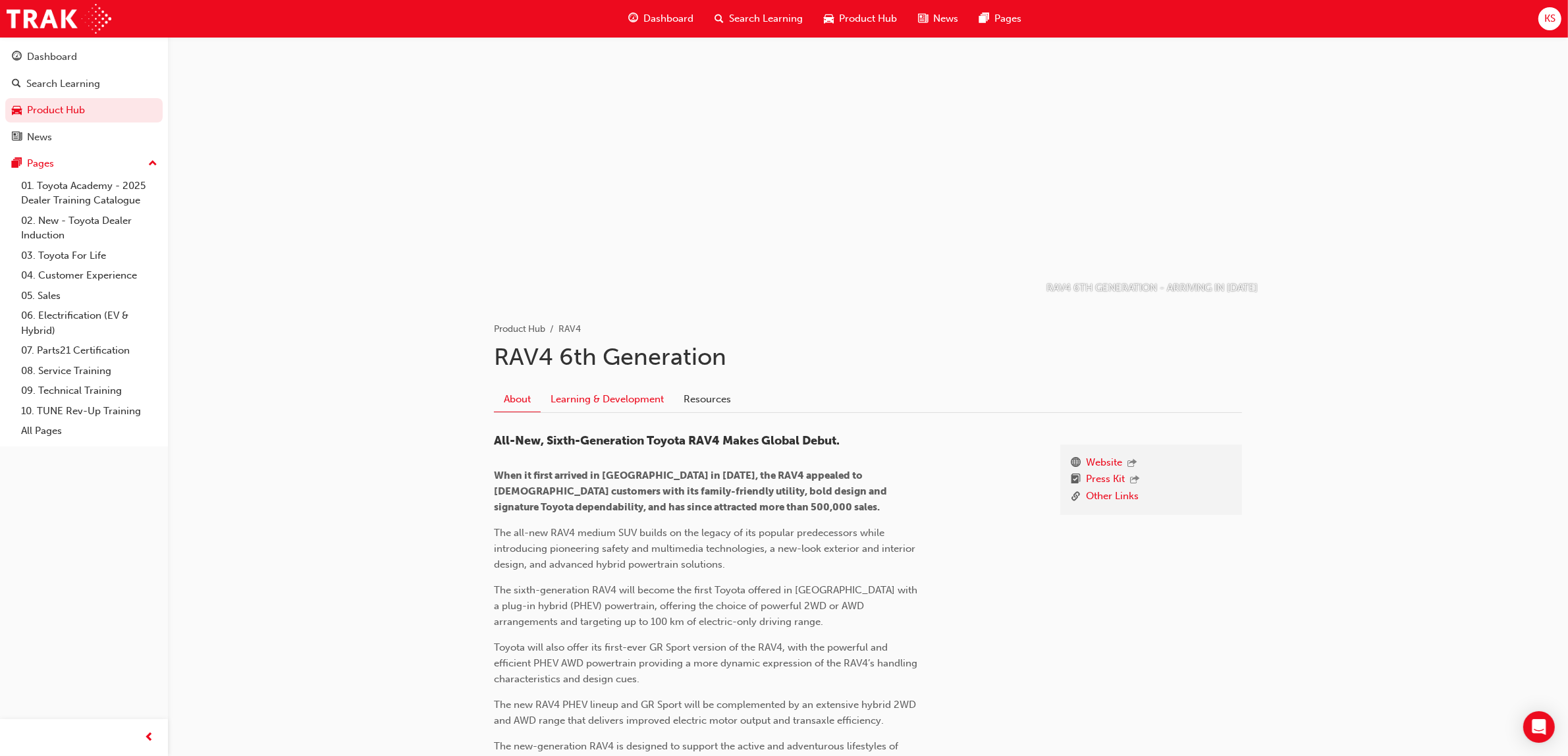
click at [591, 406] on link "Learning & Development" at bounding box center [607, 398] width 133 height 25
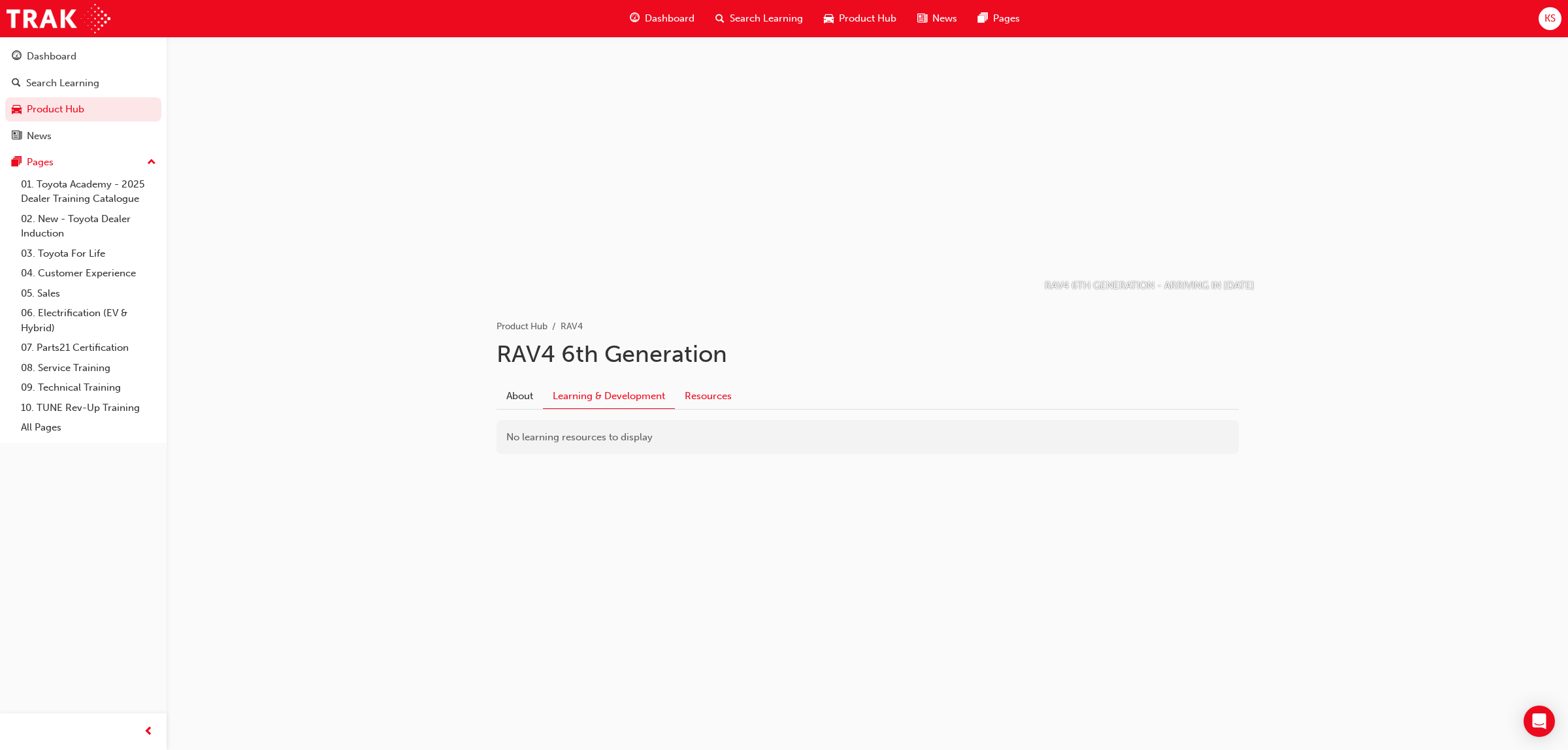
click at [721, 400] on link "Resources" at bounding box center [708, 395] width 66 height 25
click at [497, 396] on link "About" at bounding box center [520, 395] width 47 height 25
